Goal: Information Seeking & Learning: Learn about a topic

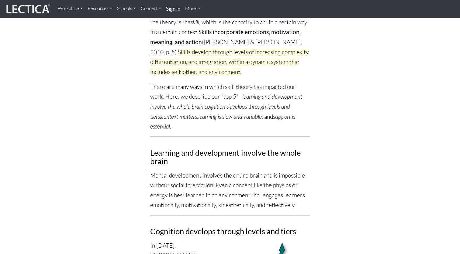
scroll to position [219, 0]
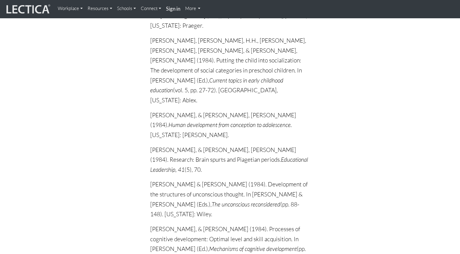
scroll to position [3442, 0]
